Goal: Information Seeking & Learning: Learn about a topic

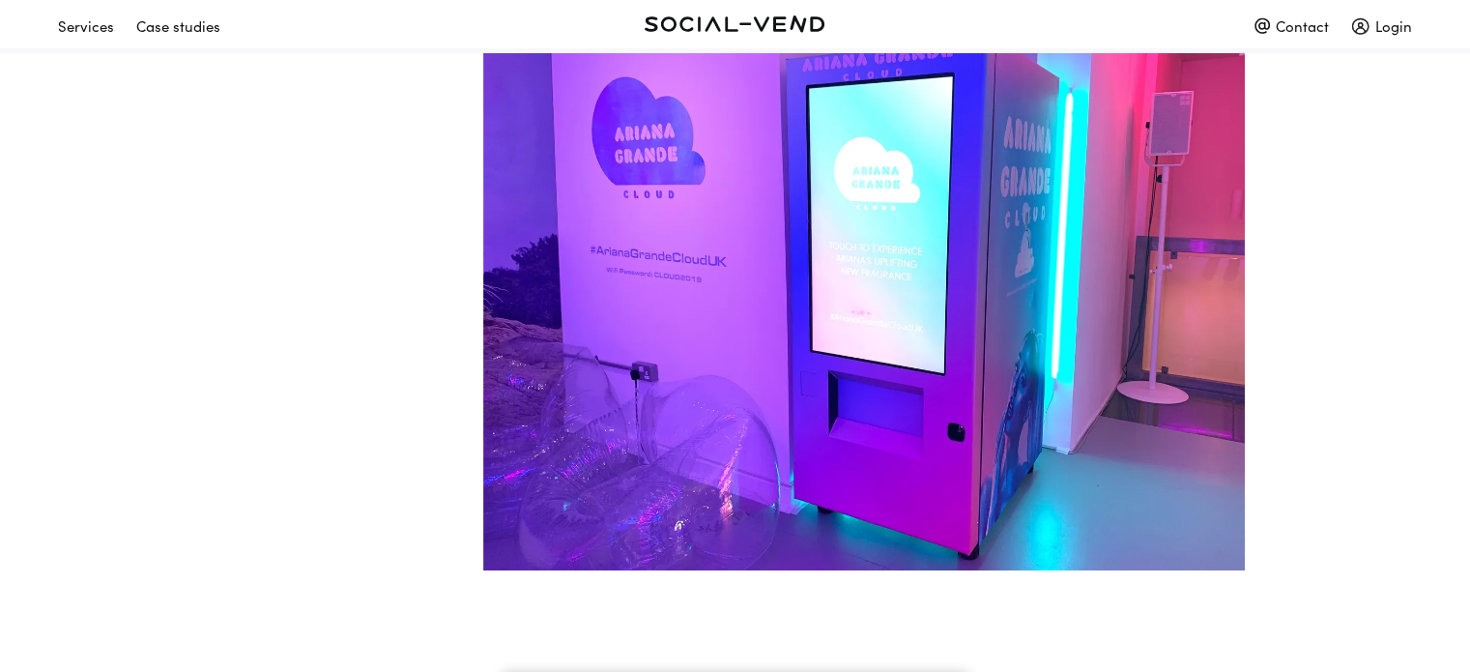
scroll to position [2905, 0]
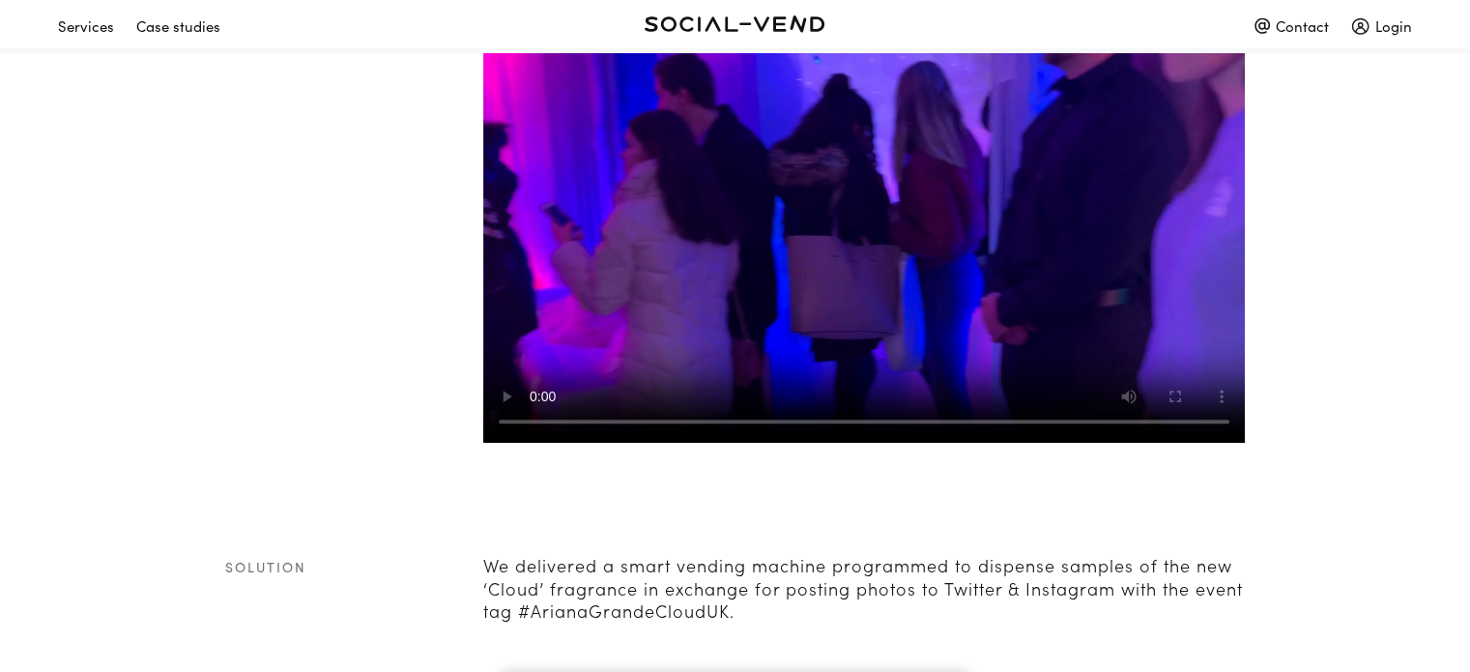
scroll to position [1096, 0]
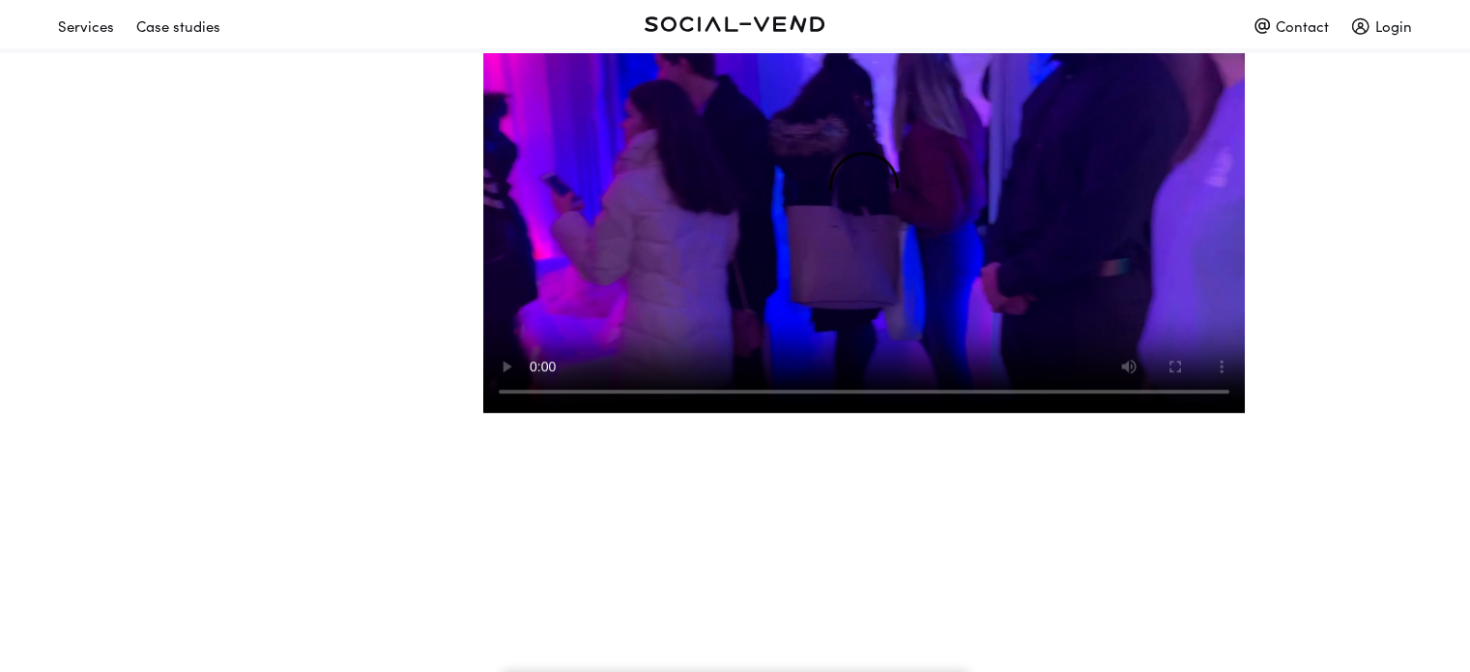
scroll to position [1123, 0]
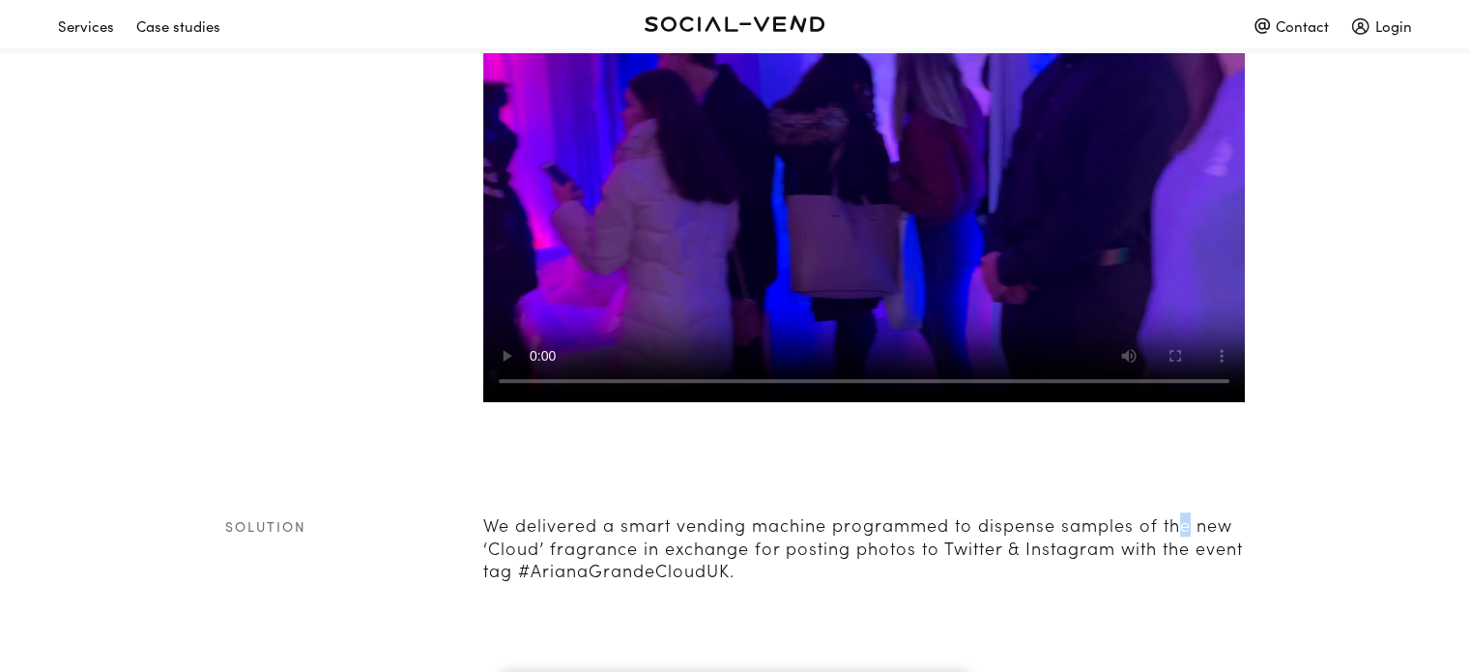
drag, startPoint x: 840, startPoint y: 293, endPoint x: 1182, endPoint y: 543, distance: 423.8
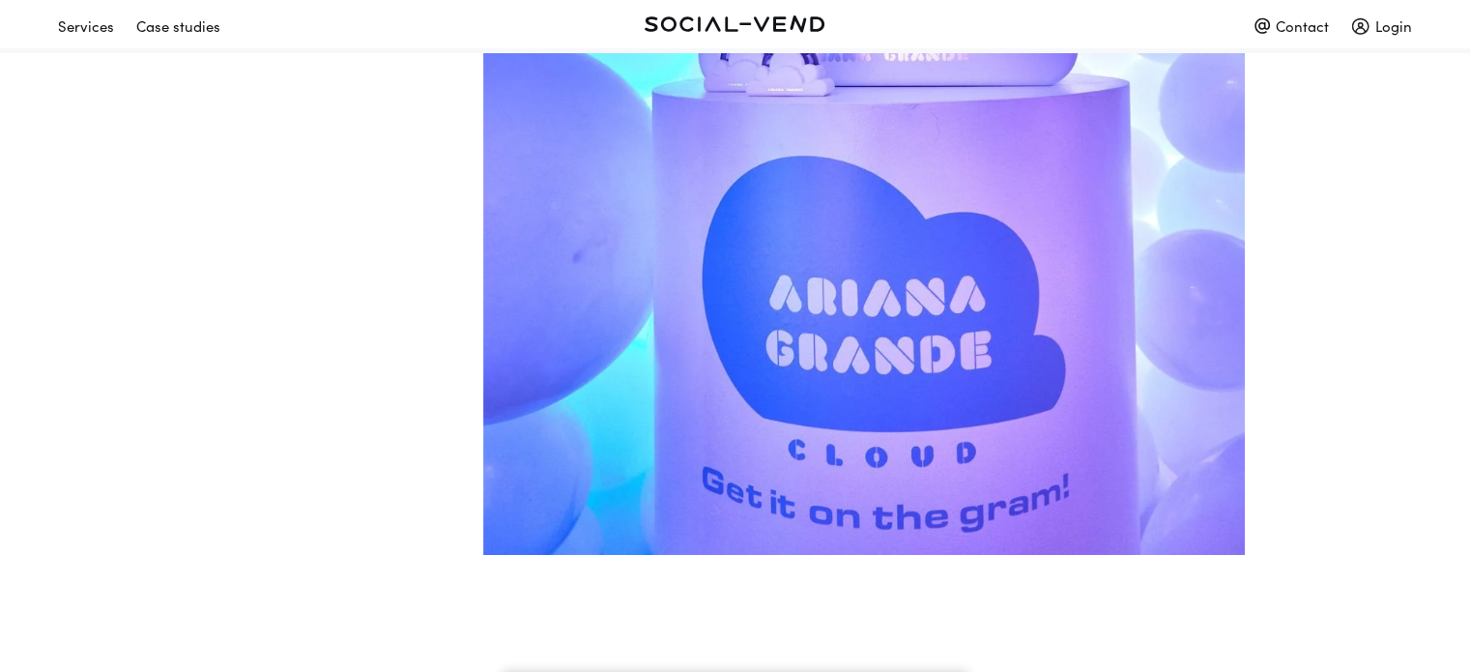
scroll to position [5403, 0]
